Goal: Task Accomplishment & Management: Use online tool/utility

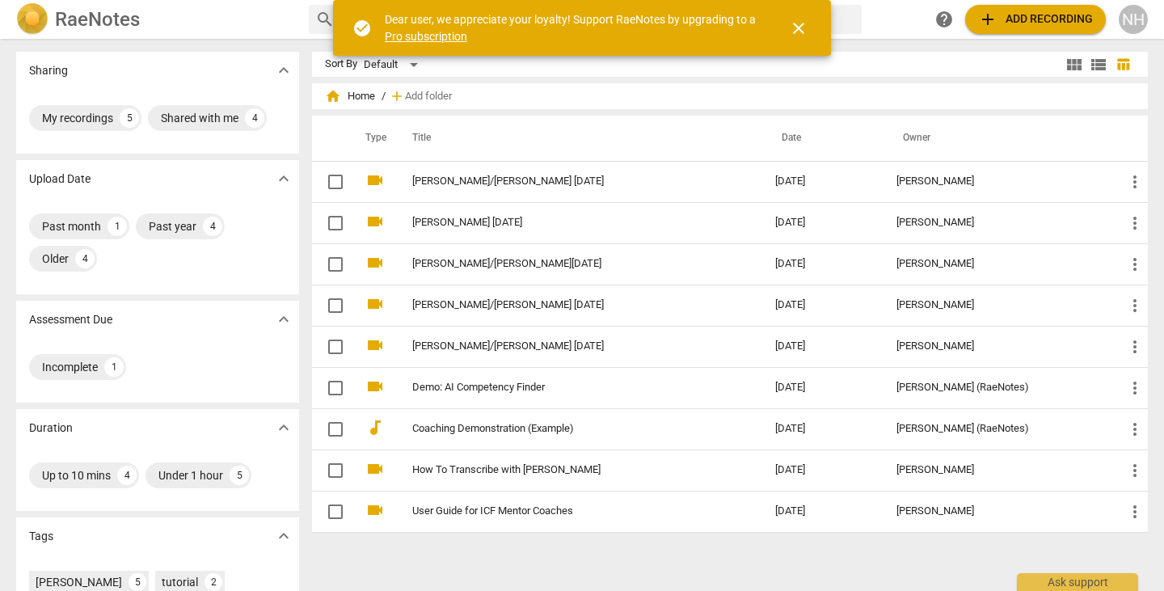
click at [992, 24] on span "add" at bounding box center [987, 19] width 19 height 19
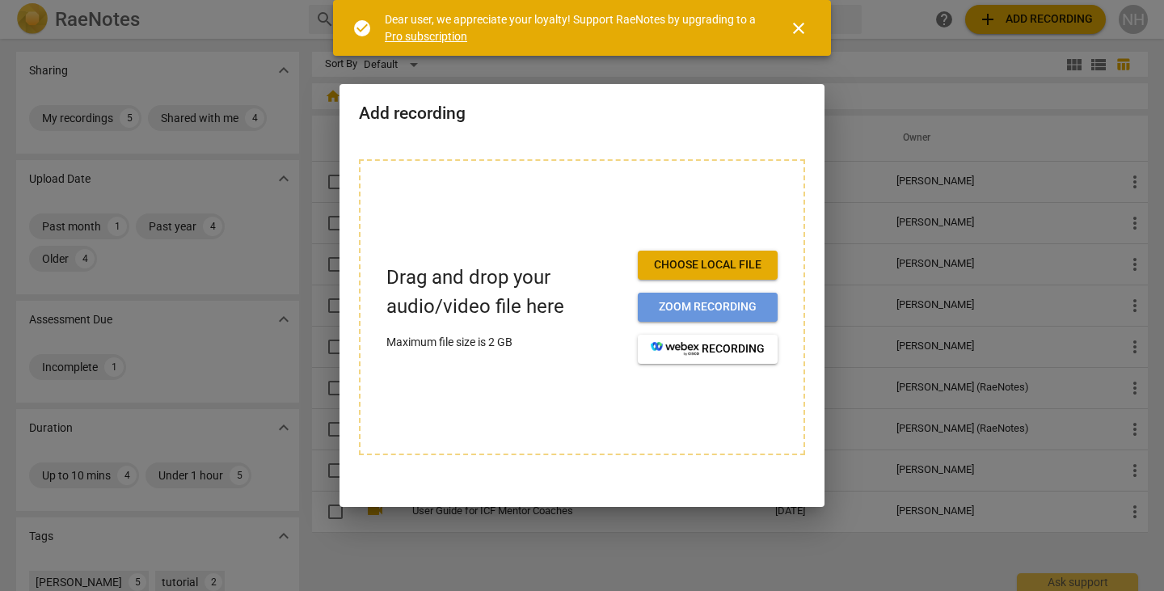
click at [697, 305] on span "Zoom recording" at bounding box center [708, 307] width 114 height 16
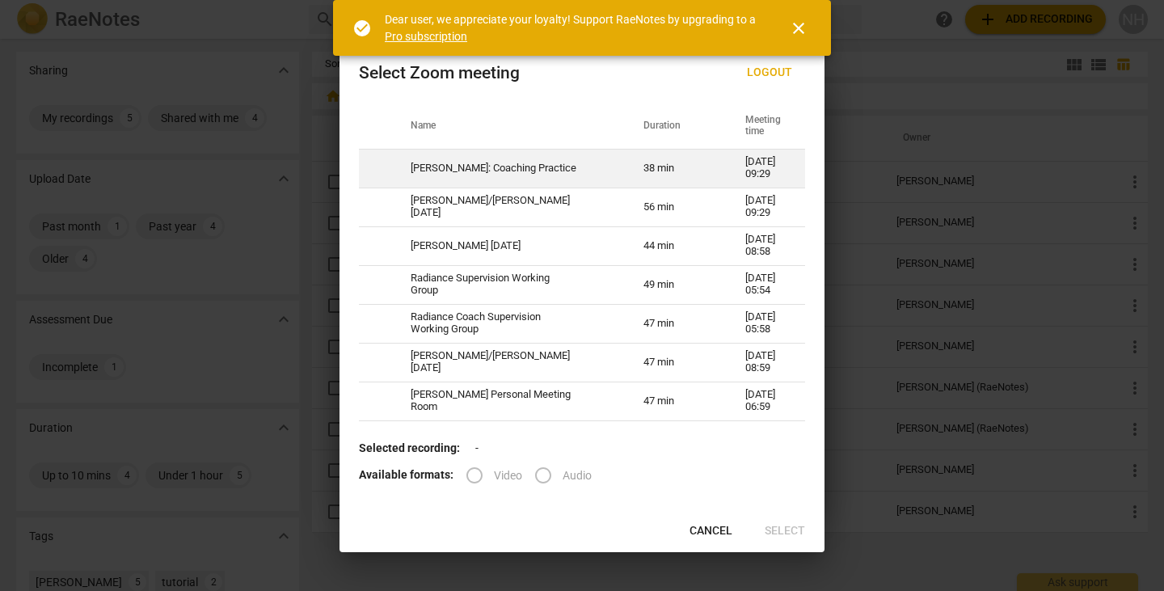
click at [385, 179] on td at bounding box center [375, 168] width 32 height 39
radio input "true"
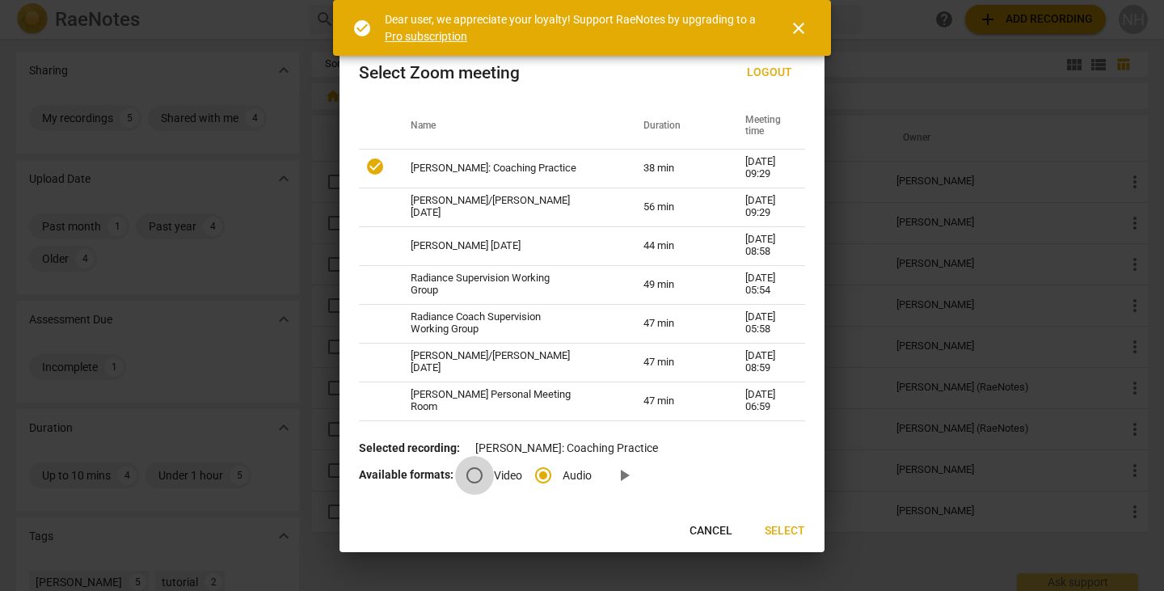
click at [477, 472] on input "Video" at bounding box center [474, 475] width 39 height 39
click at [796, 27] on span "close" at bounding box center [798, 28] width 19 height 19
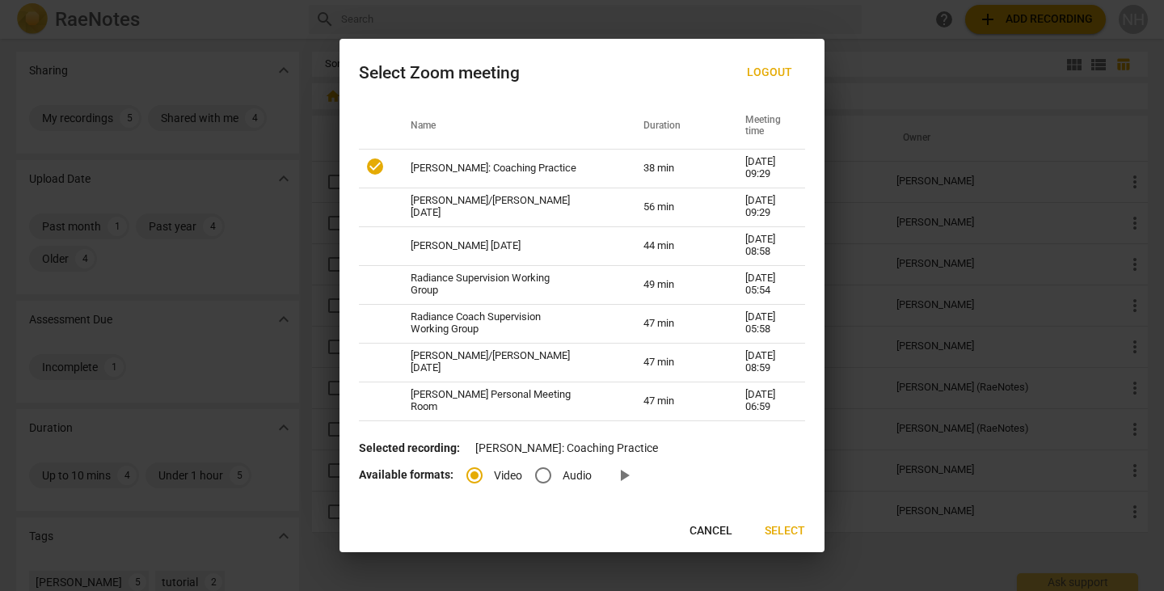
click at [701, 529] on span "Cancel" at bounding box center [710, 531] width 43 height 16
radio input "false"
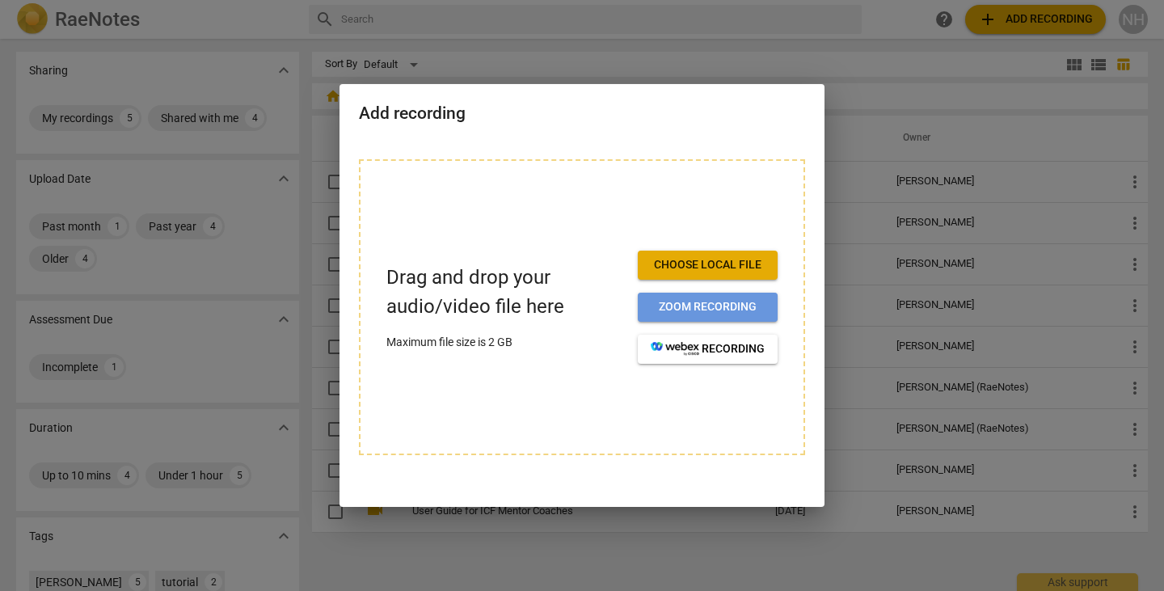
click at [731, 310] on span "Zoom recording" at bounding box center [708, 307] width 114 height 16
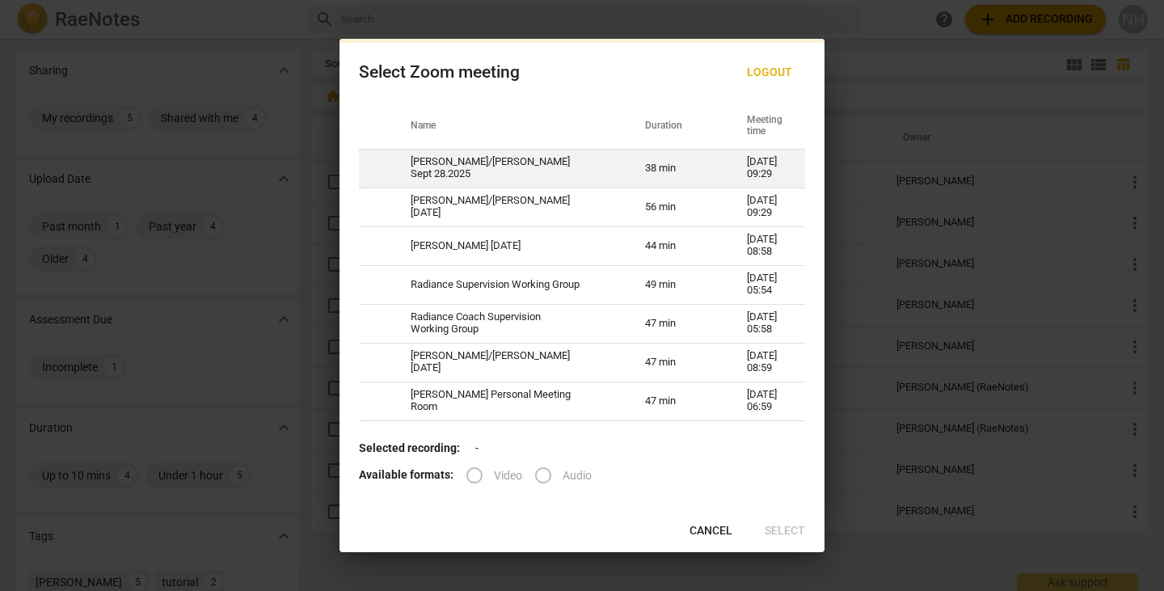
click at [545, 183] on td "Dan/Neal Sept 28.2025" at bounding box center [508, 168] width 234 height 39
radio input "true"
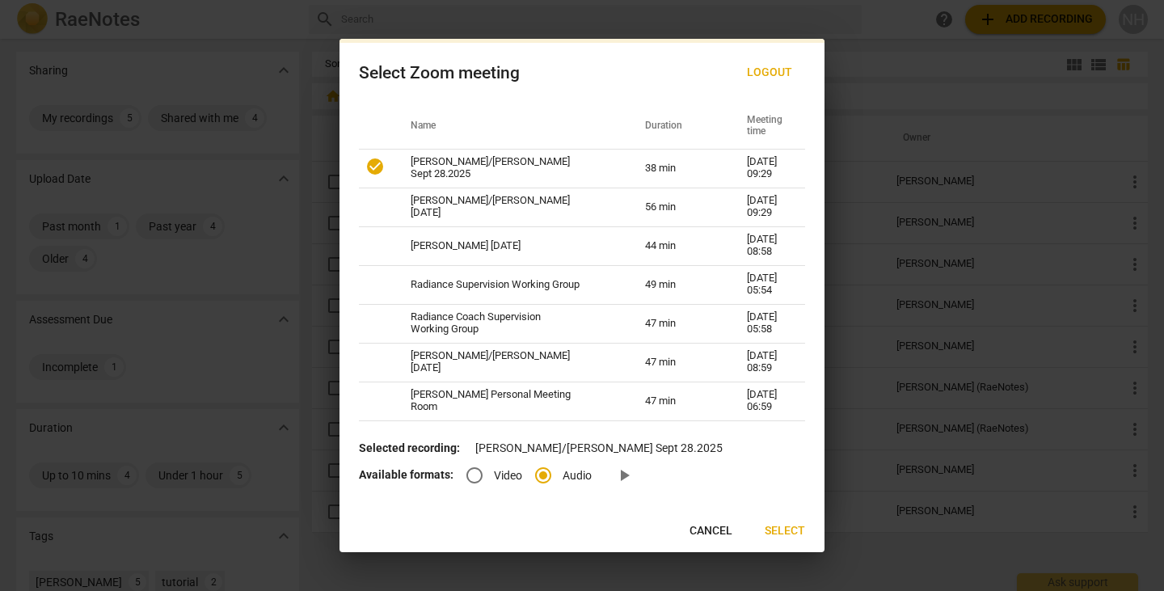
click at [475, 480] on input "Video" at bounding box center [474, 475] width 39 height 39
radio input "true"
click at [789, 534] on span "Select" at bounding box center [784, 531] width 40 height 16
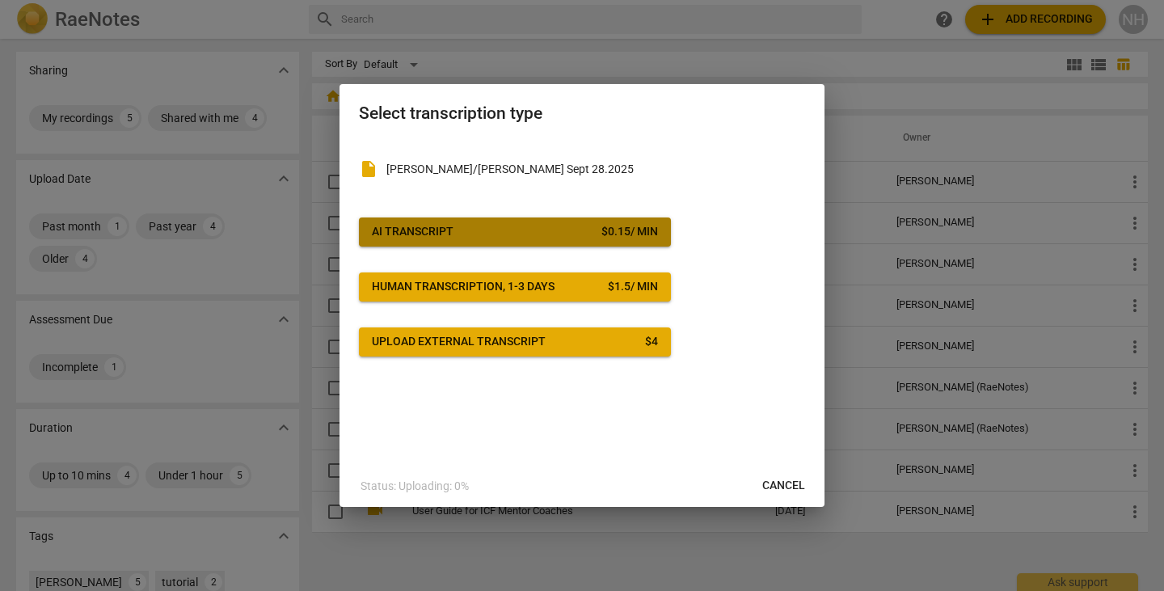
click at [528, 236] on span "AI Transcript $ 0.15 / min" at bounding box center [515, 232] width 286 height 16
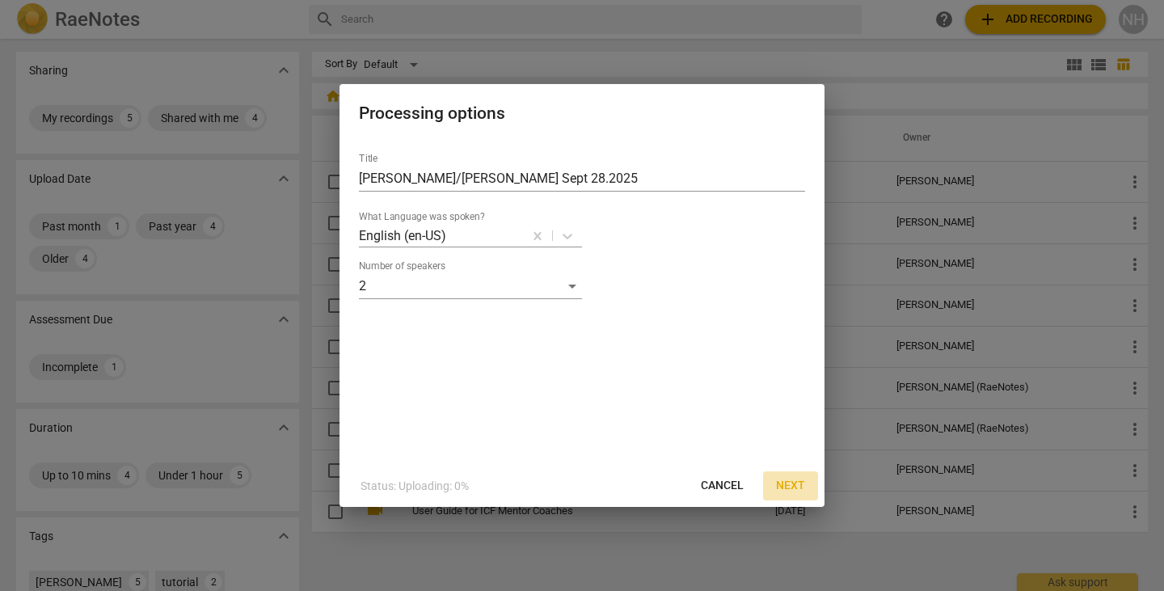
click at [782, 485] on span "Next" at bounding box center [790, 486] width 29 height 16
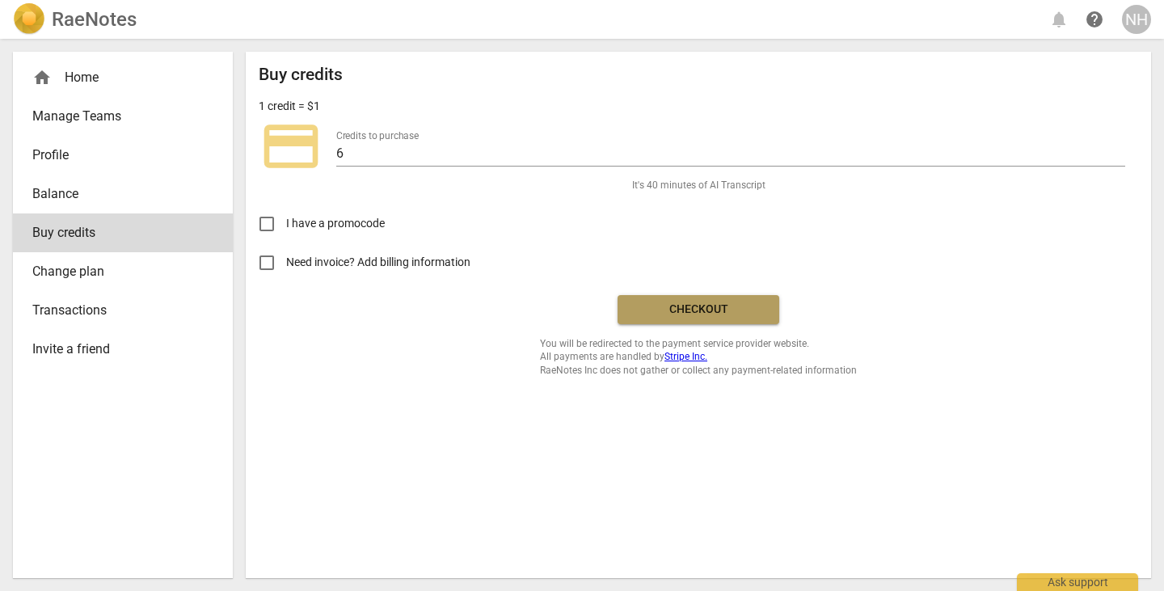
click at [704, 319] on button "Checkout" at bounding box center [698, 309] width 162 height 29
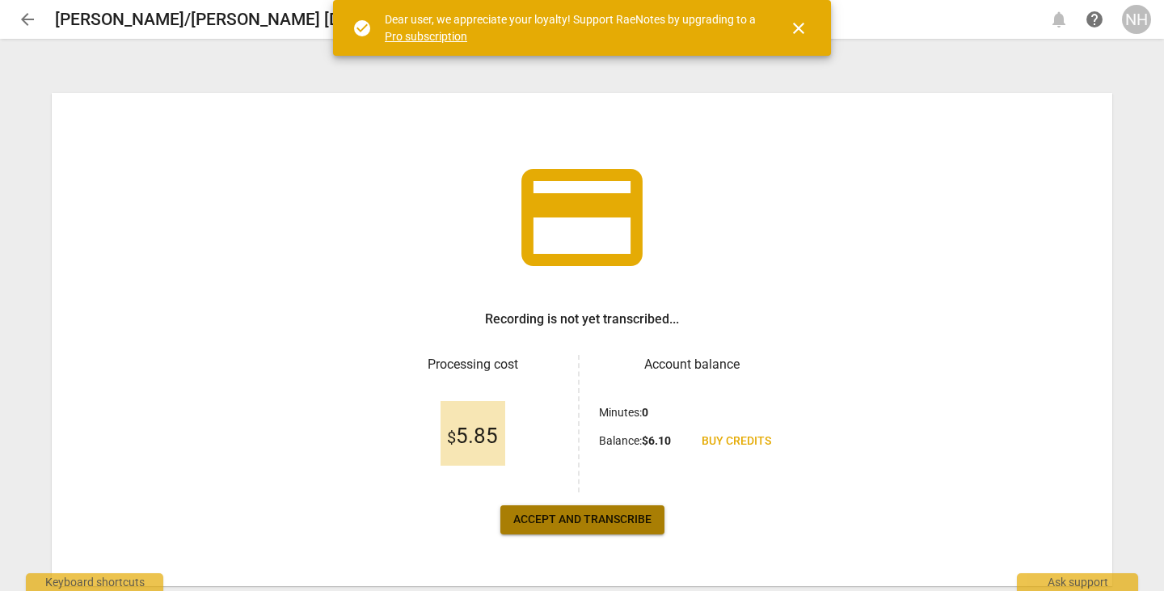
click at [638, 512] on span "Accept and transcribe" at bounding box center [582, 520] width 138 height 16
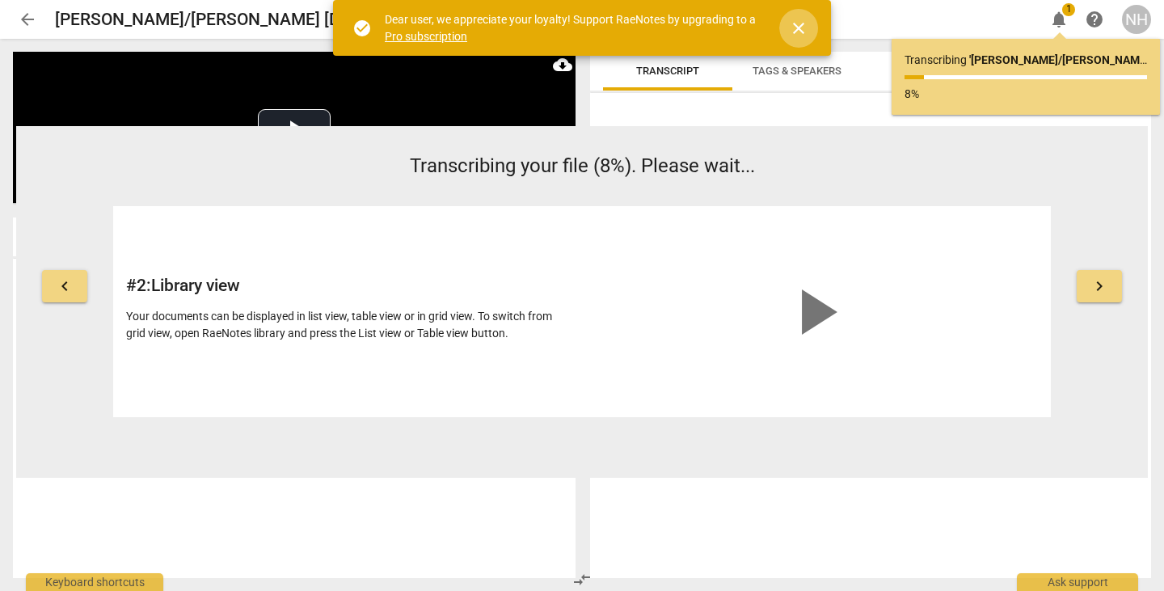
click at [798, 27] on span "close" at bounding box center [798, 28] width 19 height 19
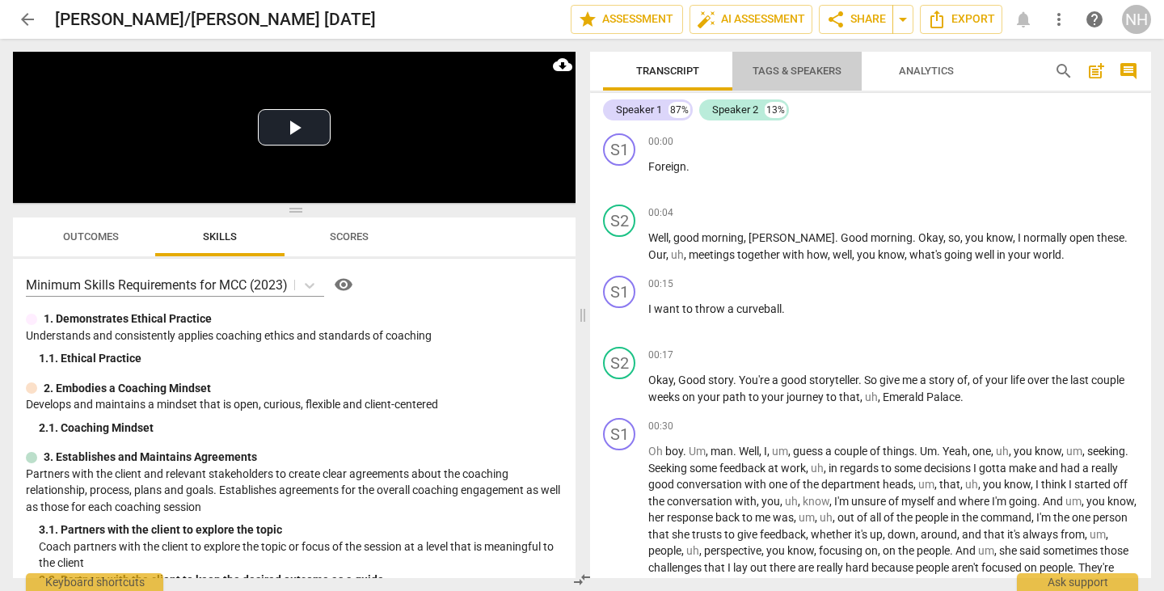
click at [792, 67] on span "Tags & Speakers" at bounding box center [796, 71] width 89 height 12
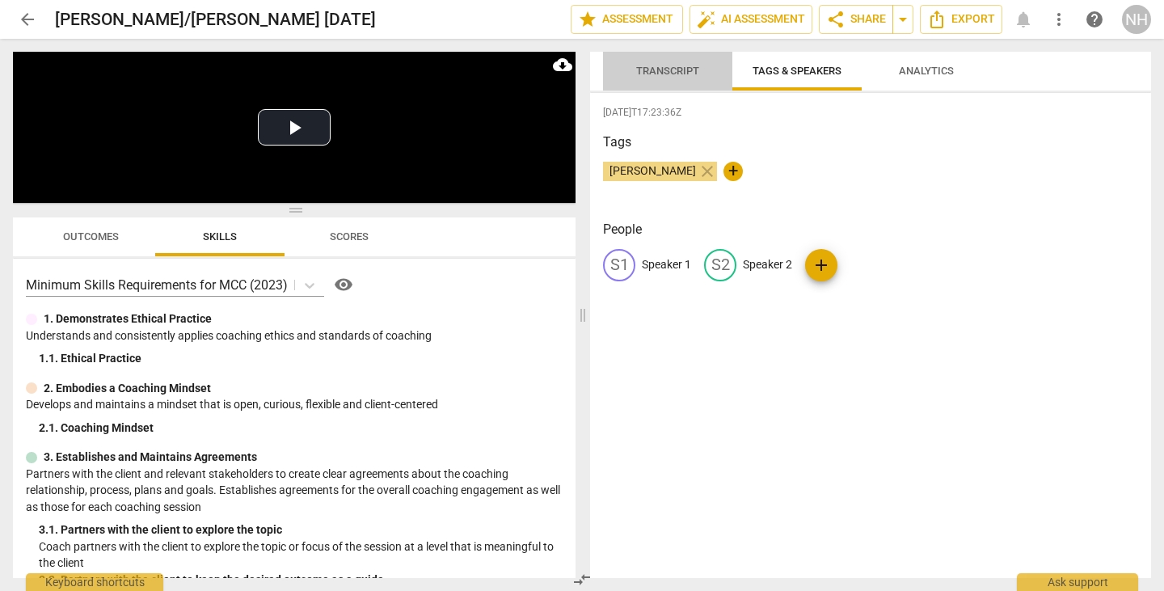
click at [675, 79] on span "Transcript" at bounding box center [668, 72] width 102 height 22
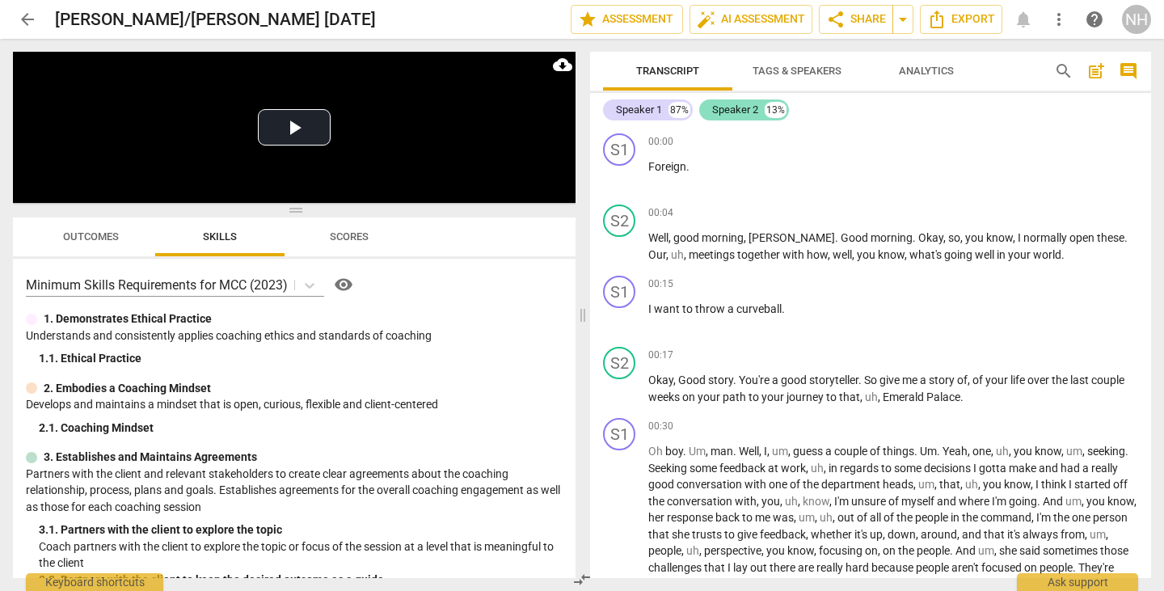
click at [725, 109] on div "Speaker 2" at bounding box center [735, 110] width 46 height 16
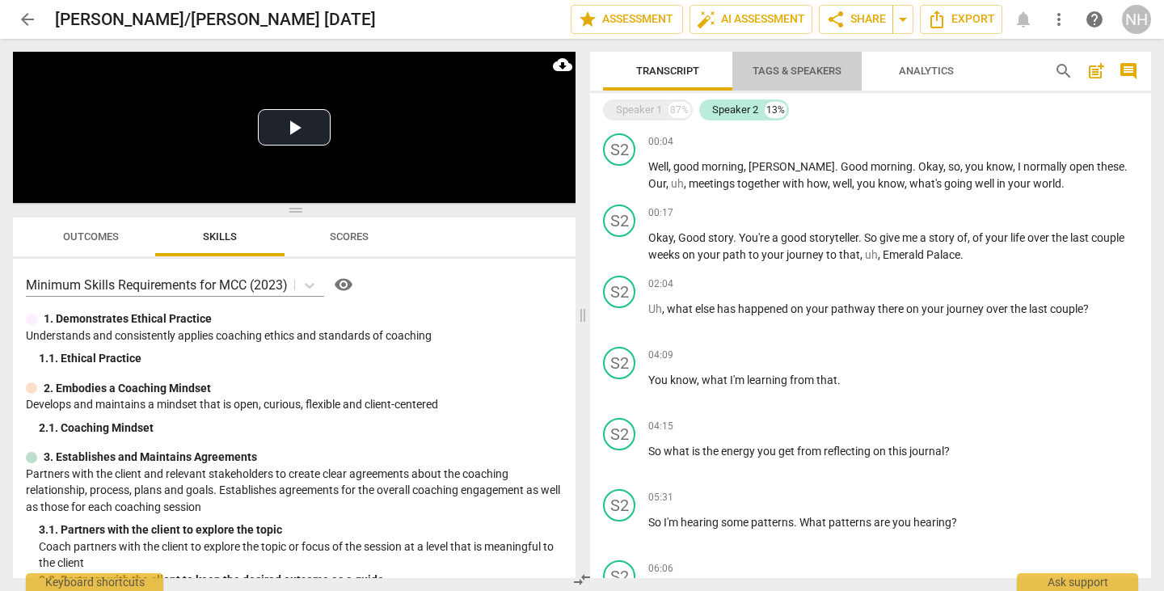
click at [807, 74] on span "Tags & Speakers" at bounding box center [796, 71] width 89 height 12
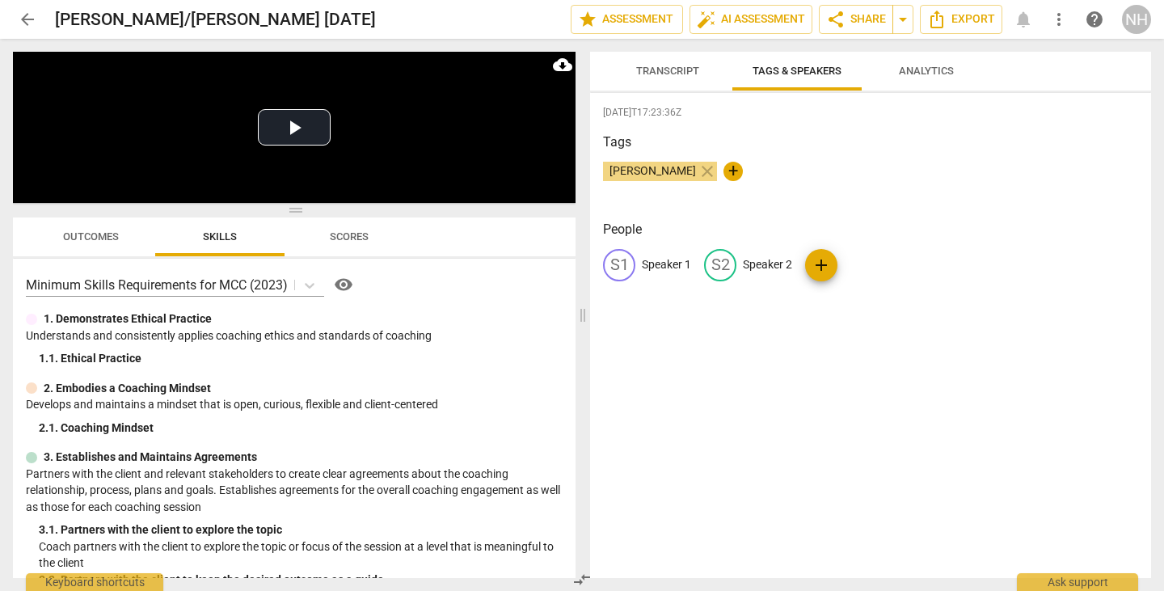
click at [758, 262] on p "Speaker 2" at bounding box center [767, 264] width 49 height 17
type input "[PERSON_NAME]"
click at [668, 267] on p "Speaker 1" at bounding box center [666, 264] width 49 height 17
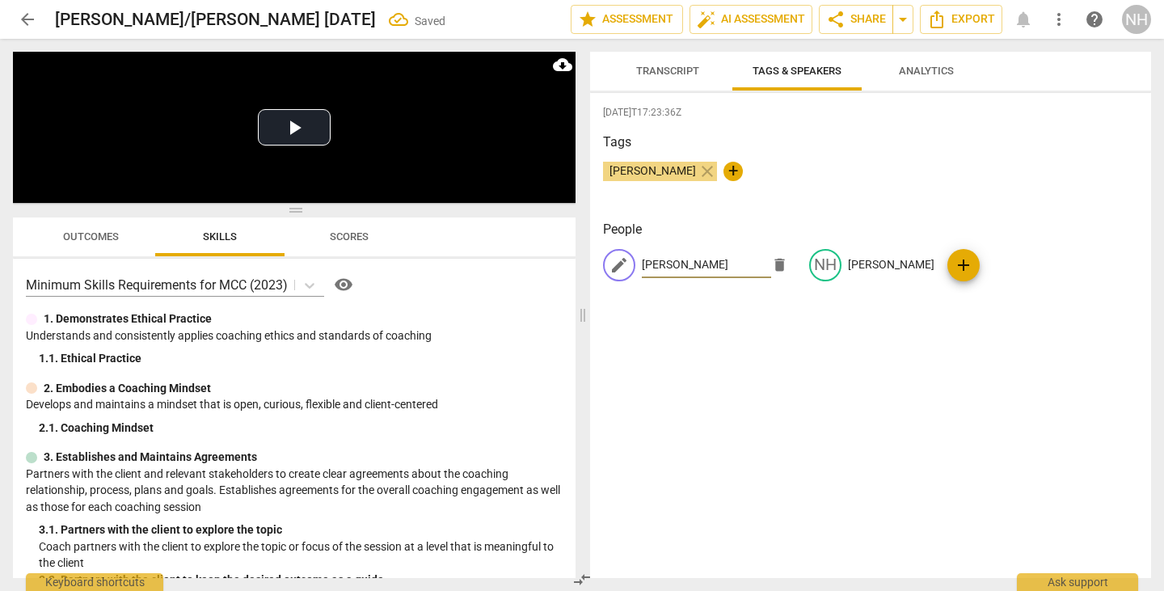
type input "[PERSON_NAME]"
click at [999, 419] on div "[DATE]T17:23:36Z Tags [PERSON_NAME] close + People edit [PERSON_NAME] A delete …" at bounding box center [870, 335] width 561 height 485
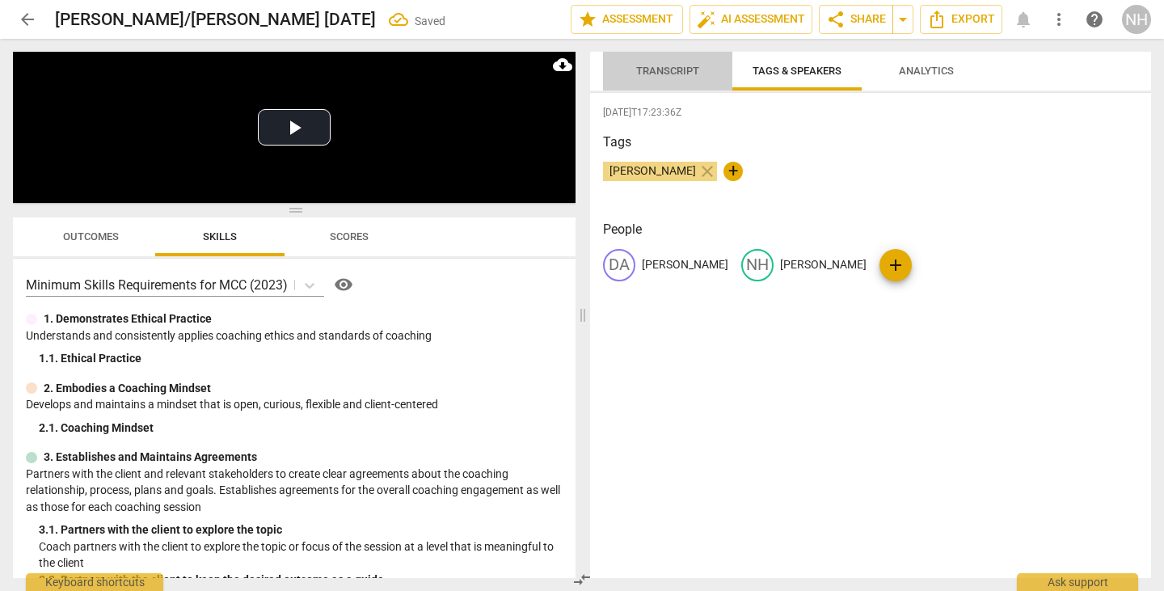
click at [669, 70] on span "Transcript" at bounding box center [667, 71] width 63 height 12
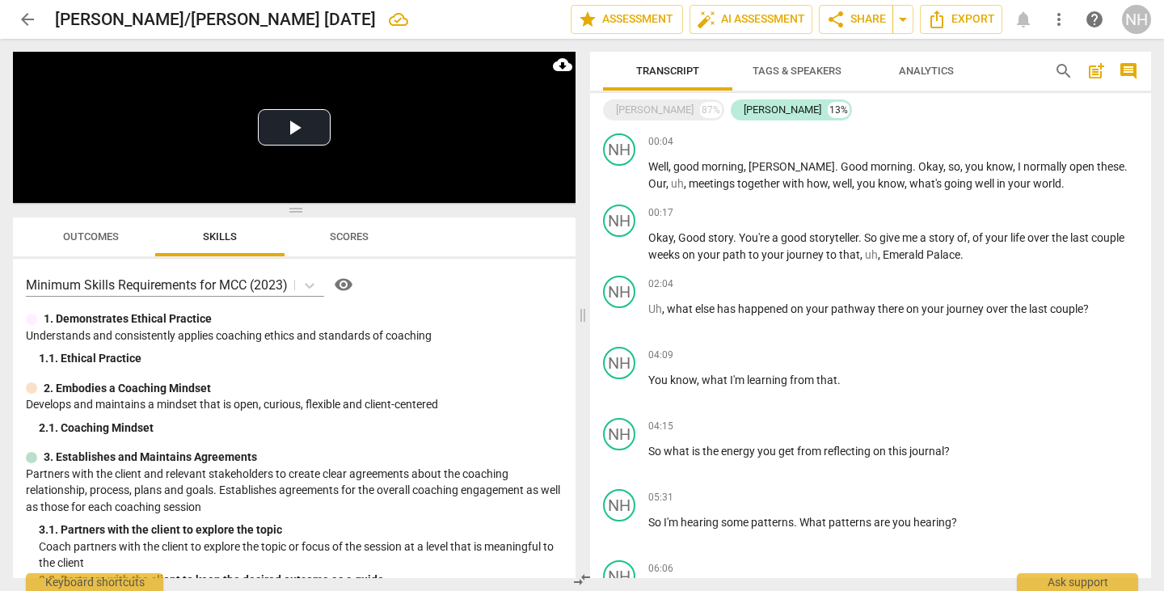
click at [683, 65] on span "Transcript" at bounding box center [667, 71] width 63 height 12
click at [635, 109] on div "[PERSON_NAME]" at bounding box center [655, 110] width 78 height 16
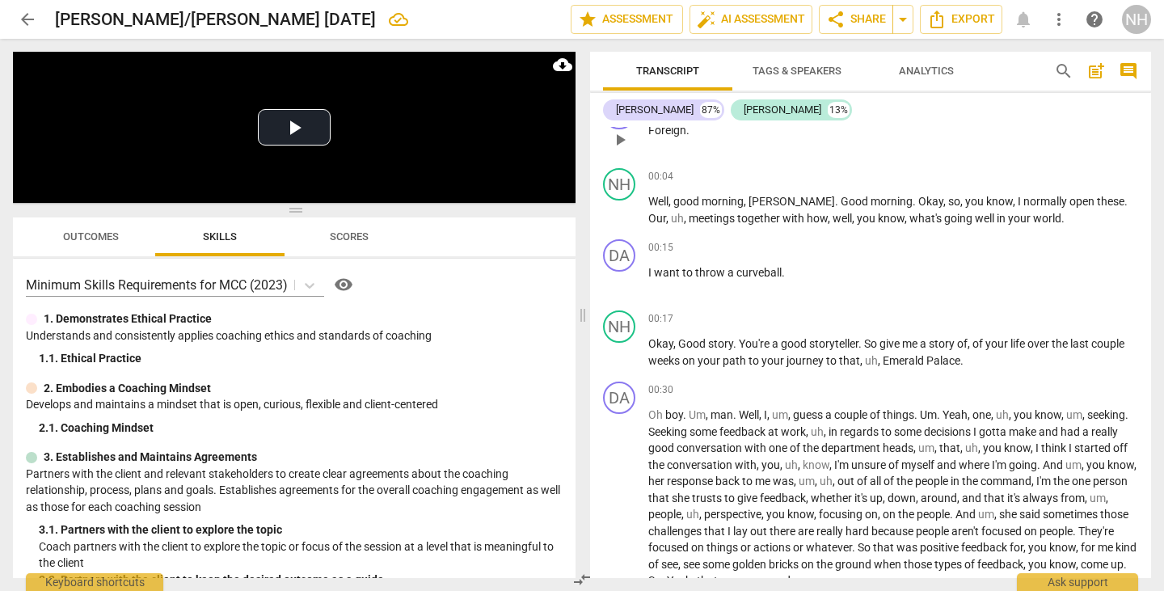
scroll to position [81, 0]
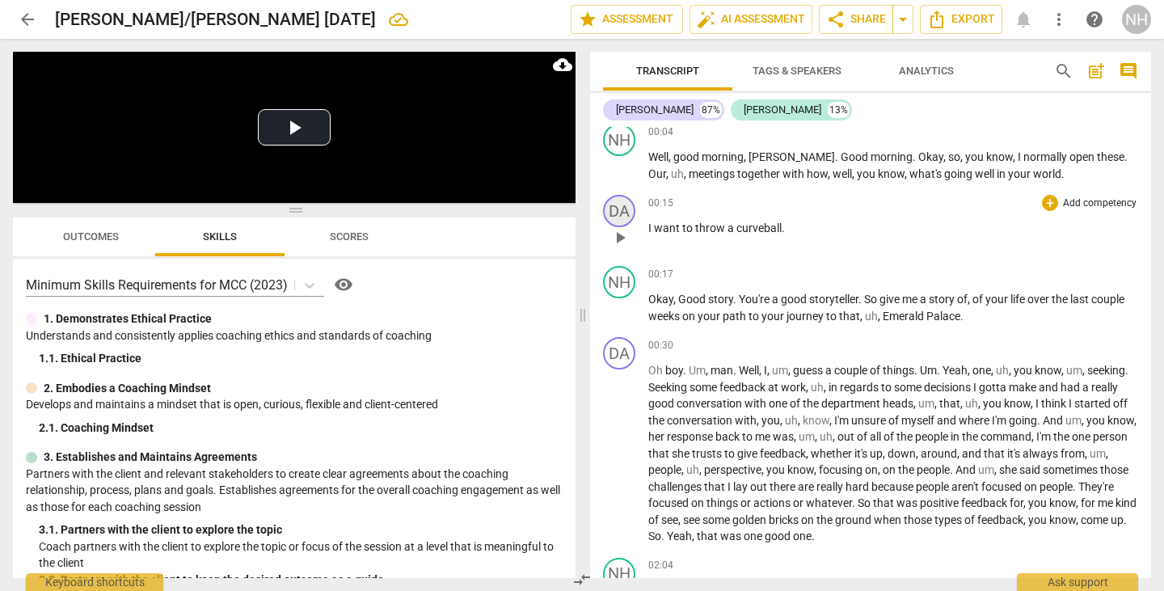
click at [632, 217] on div "DA" at bounding box center [619, 211] width 32 height 32
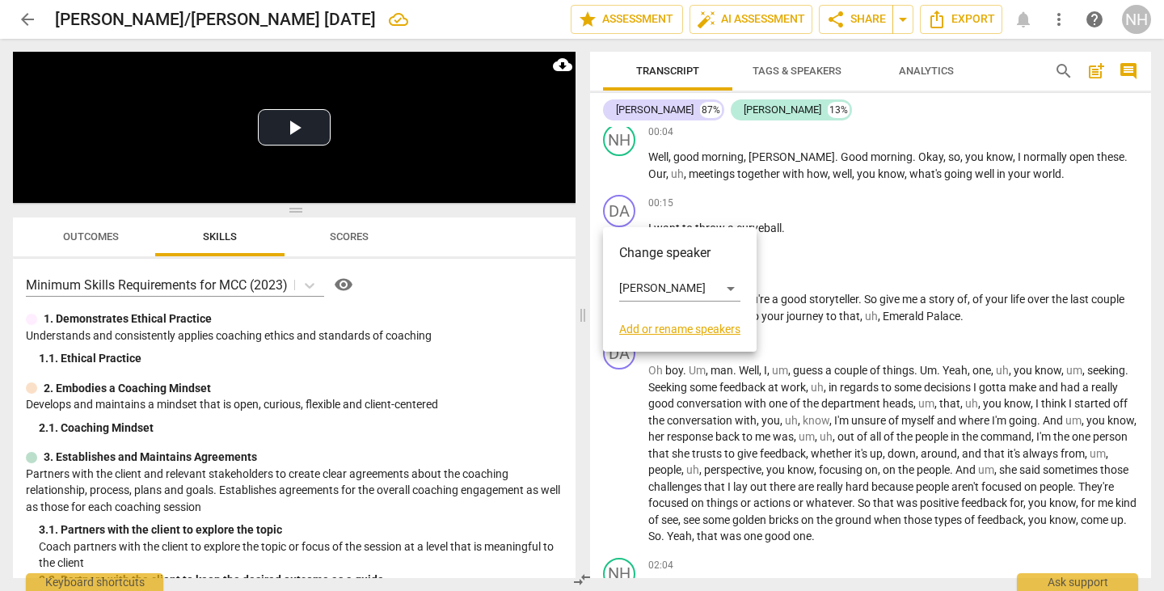
click at [648, 258] on h3 "Change speaker" at bounding box center [679, 252] width 121 height 19
click at [651, 255] on h3 "Change speaker" at bounding box center [679, 252] width 121 height 19
click at [736, 283] on div "[PERSON_NAME]" at bounding box center [679, 289] width 121 height 26
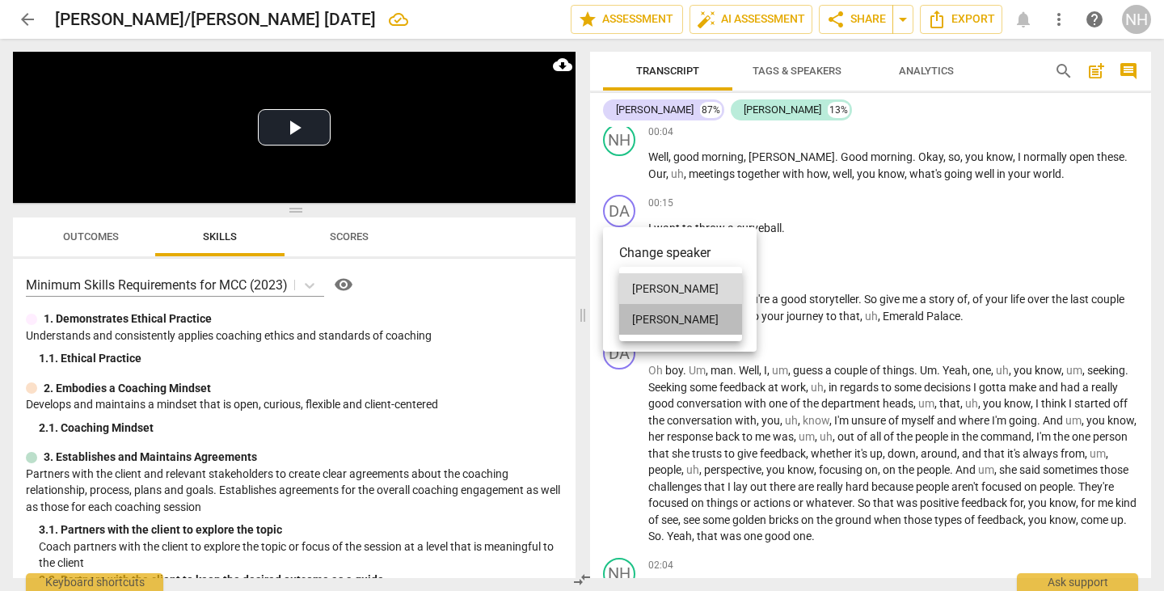
click at [691, 318] on li "[PERSON_NAME]" at bounding box center [680, 319] width 123 height 31
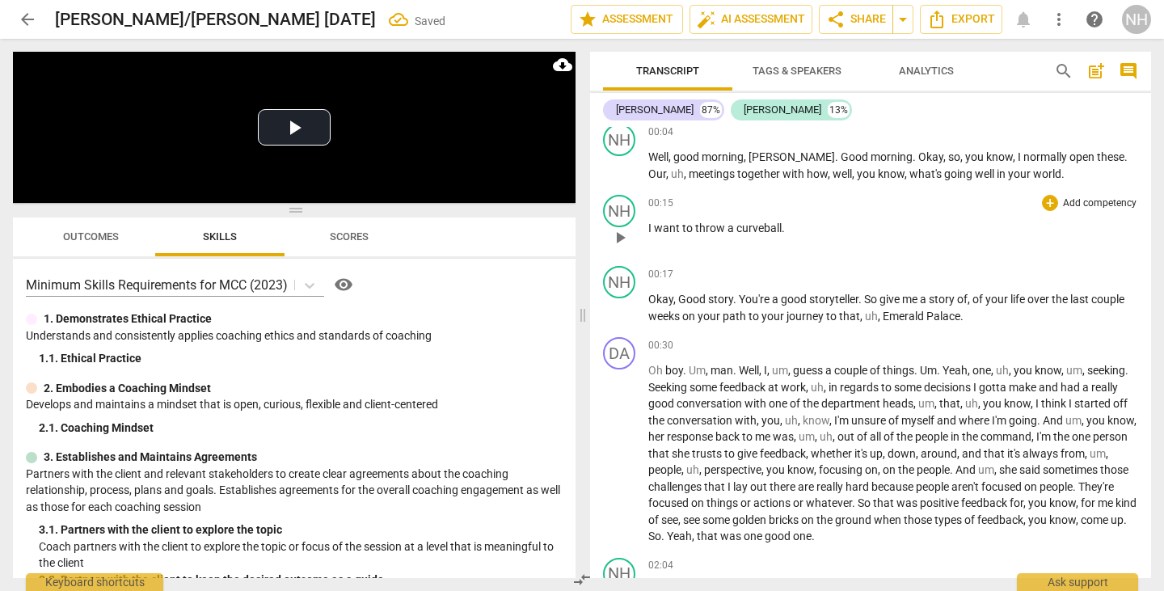
click at [824, 253] on div "NH play_arrow pause 00:15 + Add competency keyboard_arrow_right I want to throw…" at bounding box center [870, 223] width 561 height 71
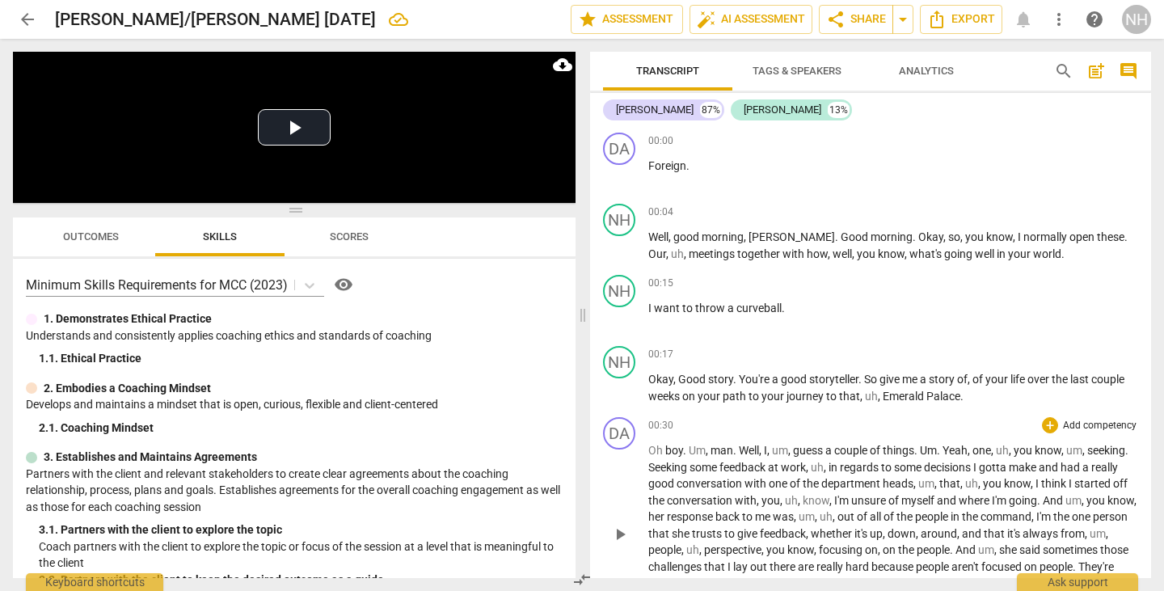
scroll to position [0, 0]
click at [620, 151] on div "DA" at bounding box center [619, 149] width 32 height 32
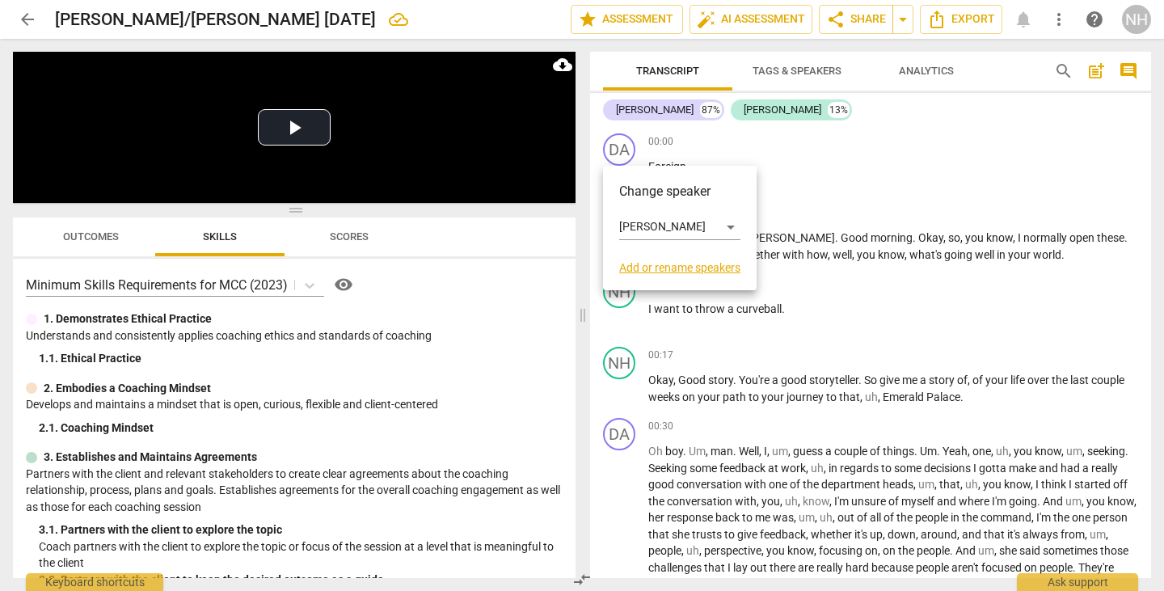
click at [778, 145] on div at bounding box center [582, 295] width 1164 height 591
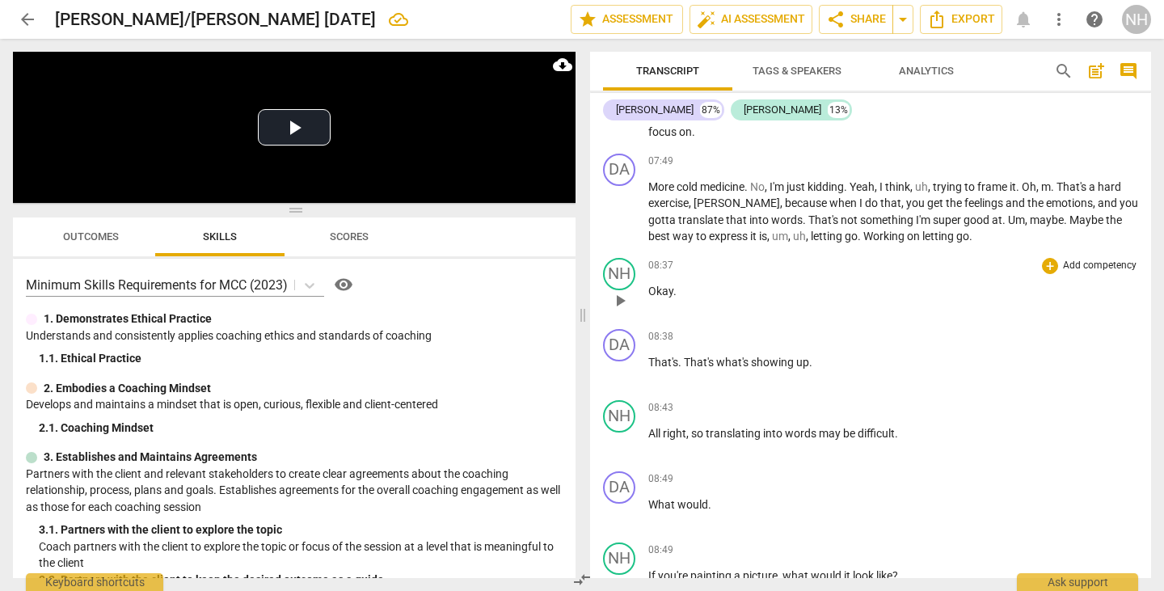
scroll to position [1697, 0]
click at [711, 210] on span "[PERSON_NAME]" at bounding box center [736, 203] width 86 height 13
click at [797, 301] on p "Okay ." at bounding box center [893, 292] width 490 height 17
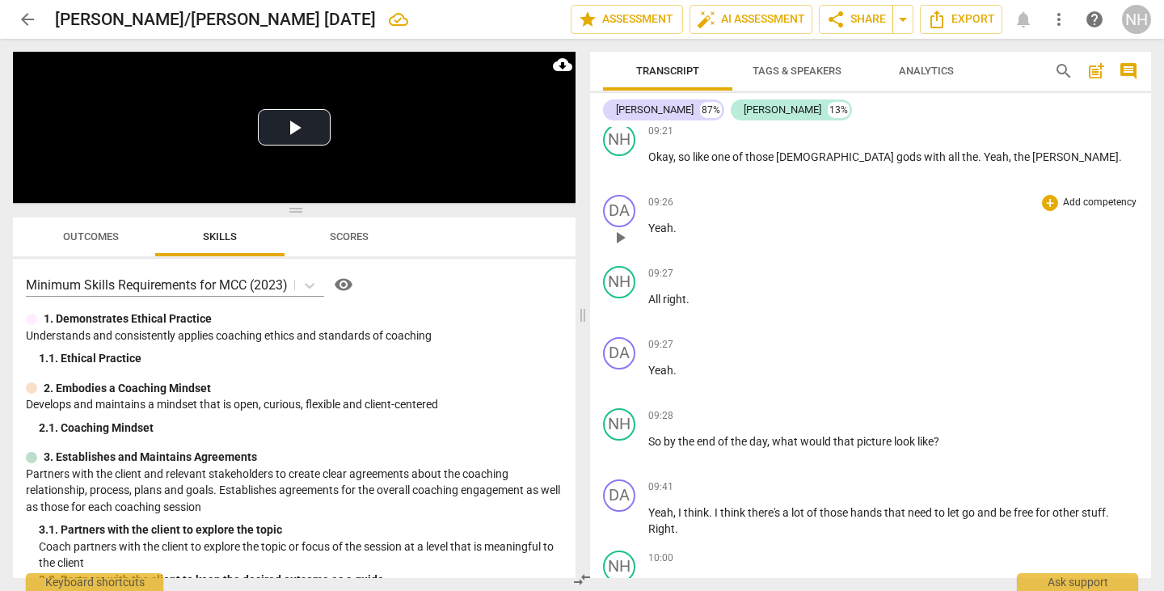
scroll to position [2263, 0]
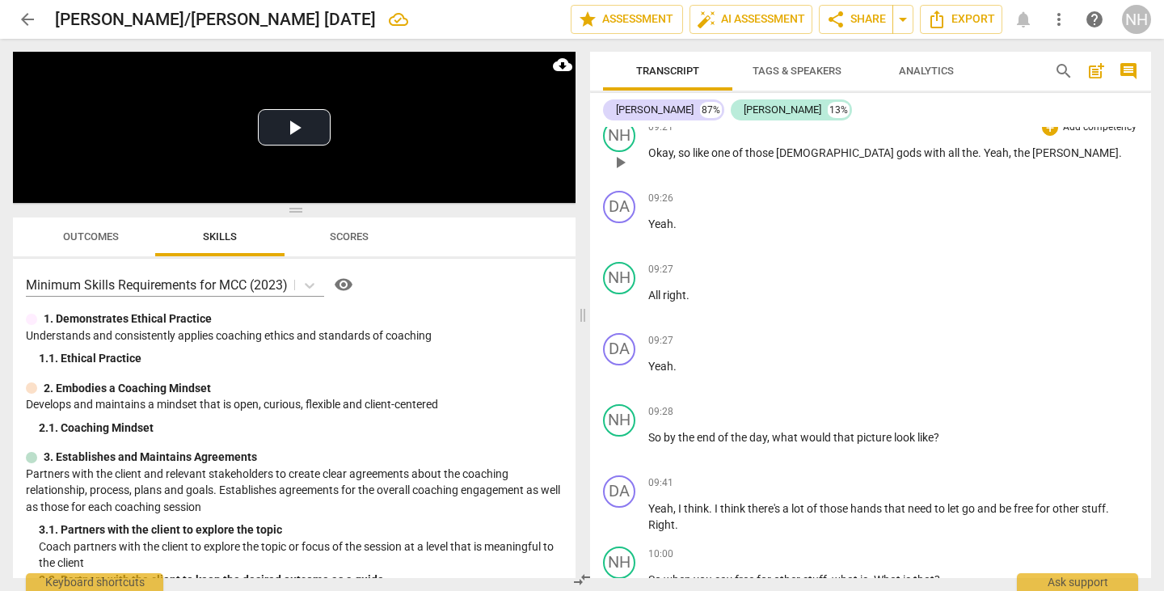
click at [1032, 159] on span "[PERSON_NAME]" at bounding box center [1075, 152] width 86 height 13
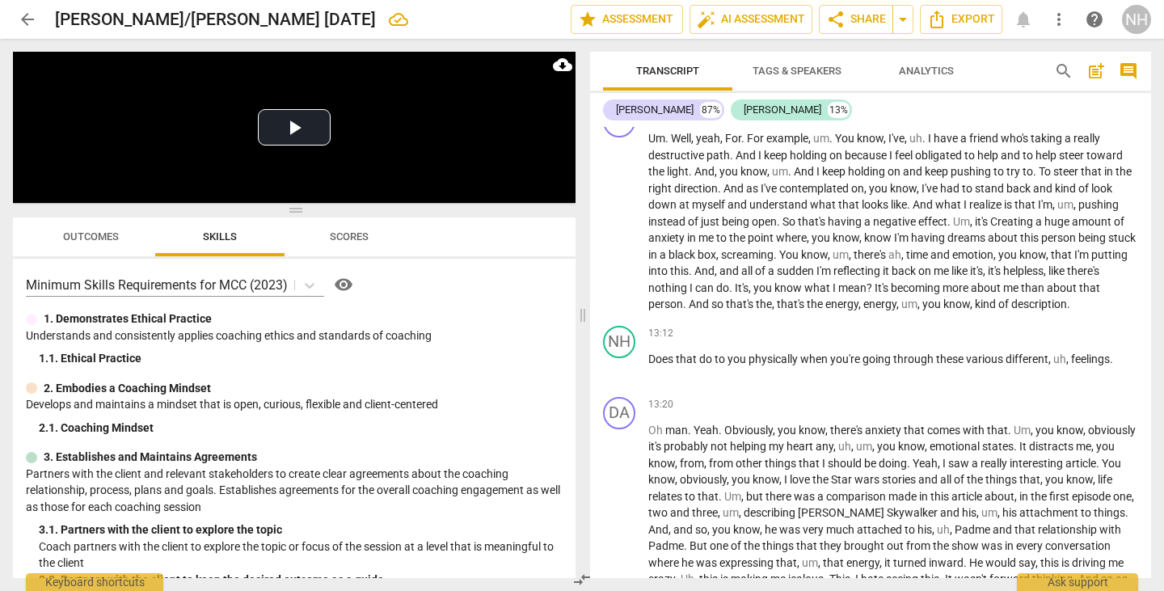
scroll to position [2909, 0]
